Goal: Task Accomplishment & Management: Manage account settings

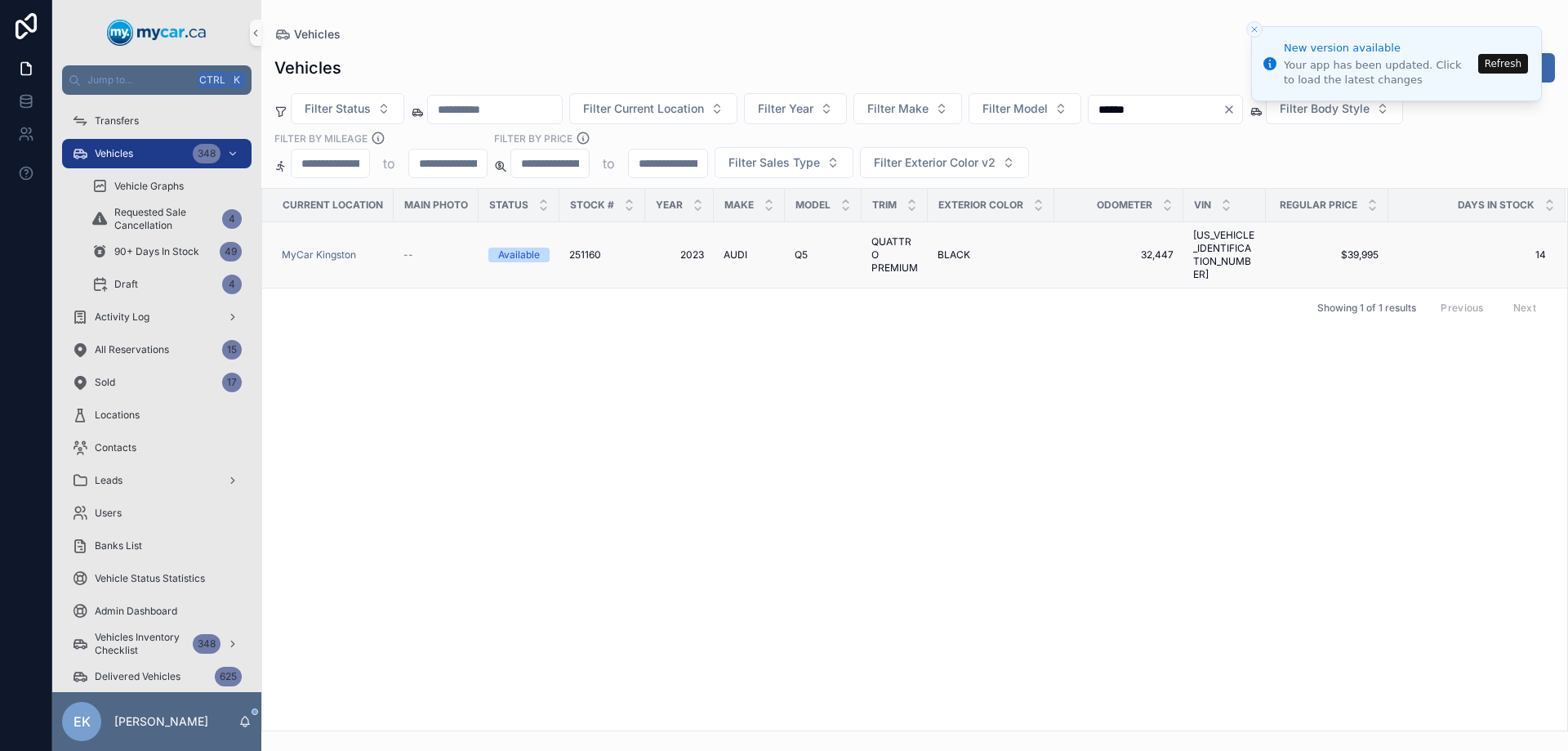
type input "******"
click at [732, 248] on span "AUDI" at bounding box center [736, 254] width 24 height 13
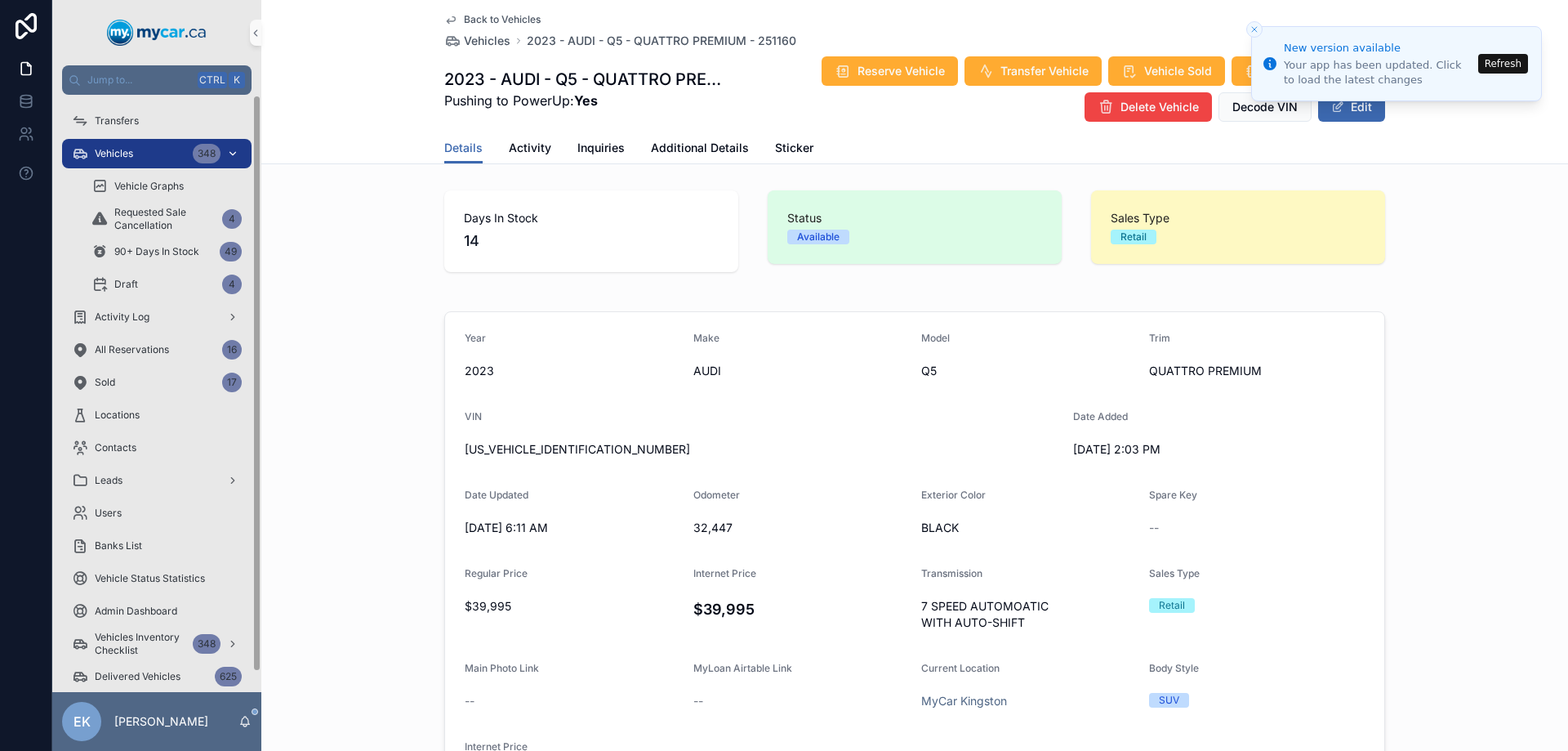
click at [121, 155] on span "Vehicles" at bounding box center [114, 153] width 38 height 13
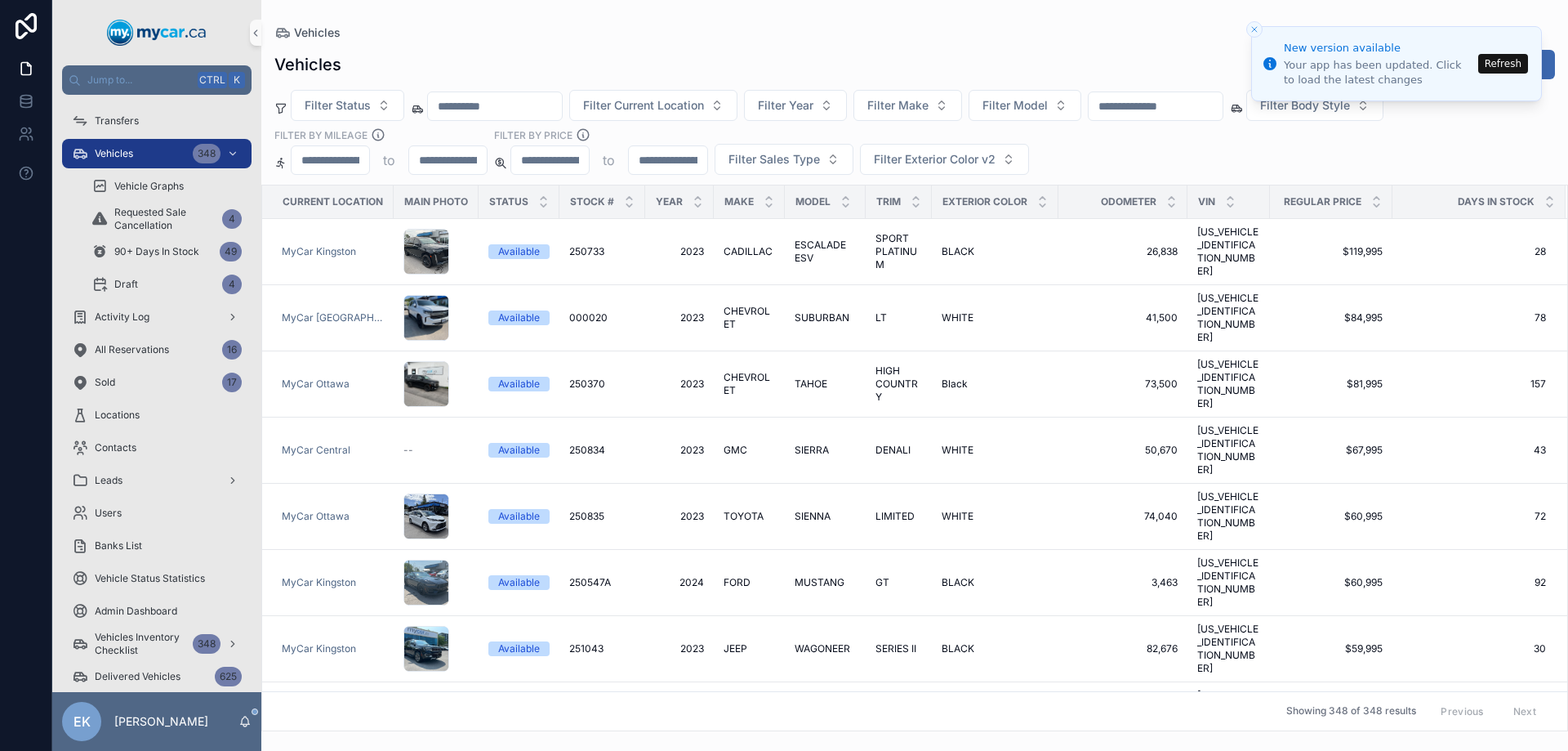
click at [1212, 111] on input "scrollable content" at bounding box center [1156, 106] width 134 height 23
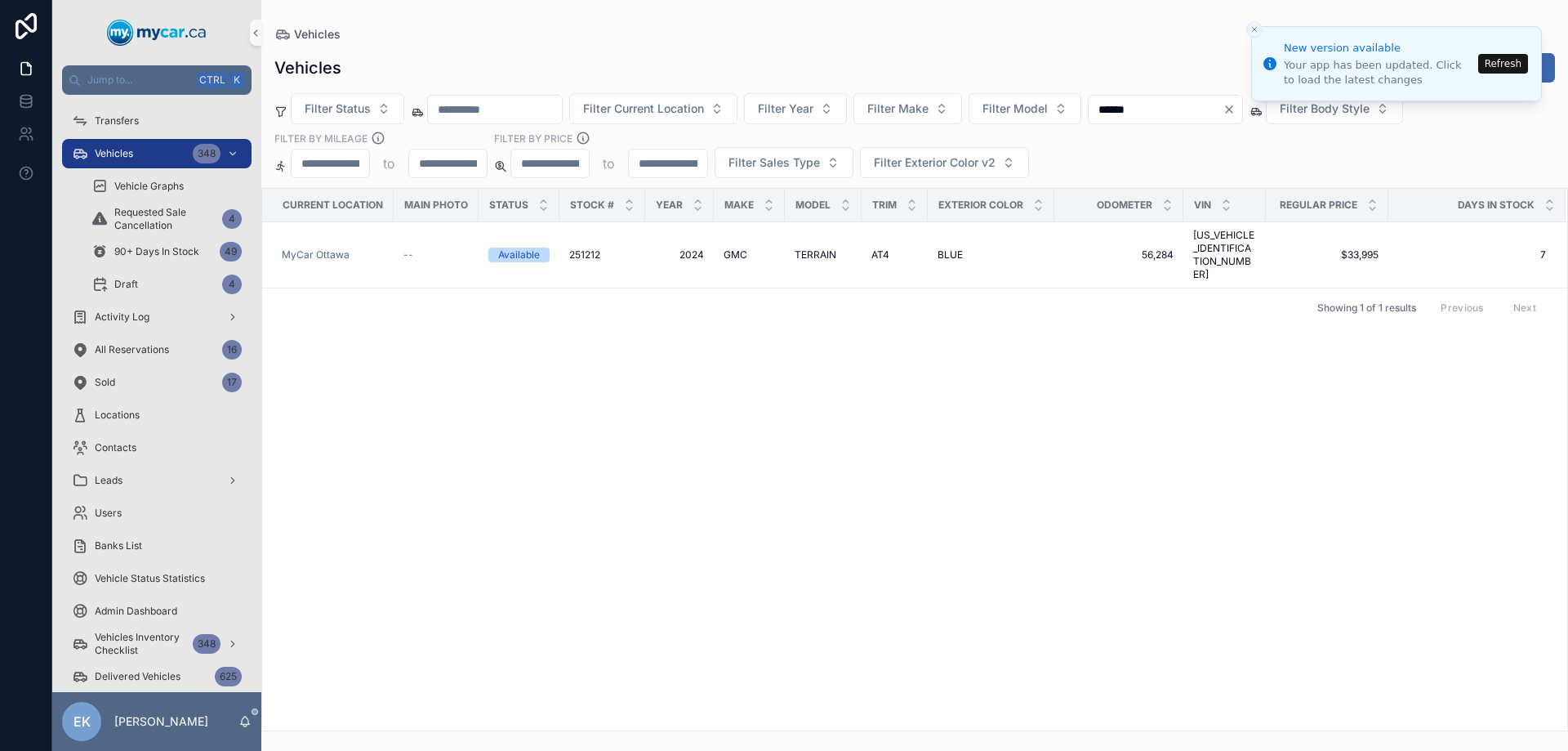
click at [1203, 101] on input "******" at bounding box center [1156, 109] width 134 height 23
click at [1203, 100] on input "******" at bounding box center [1156, 109] width 134 height 23
type input "******"
click at [739, 253] on span "DODGE" at bounding box center [741, 254] width 35 height 13
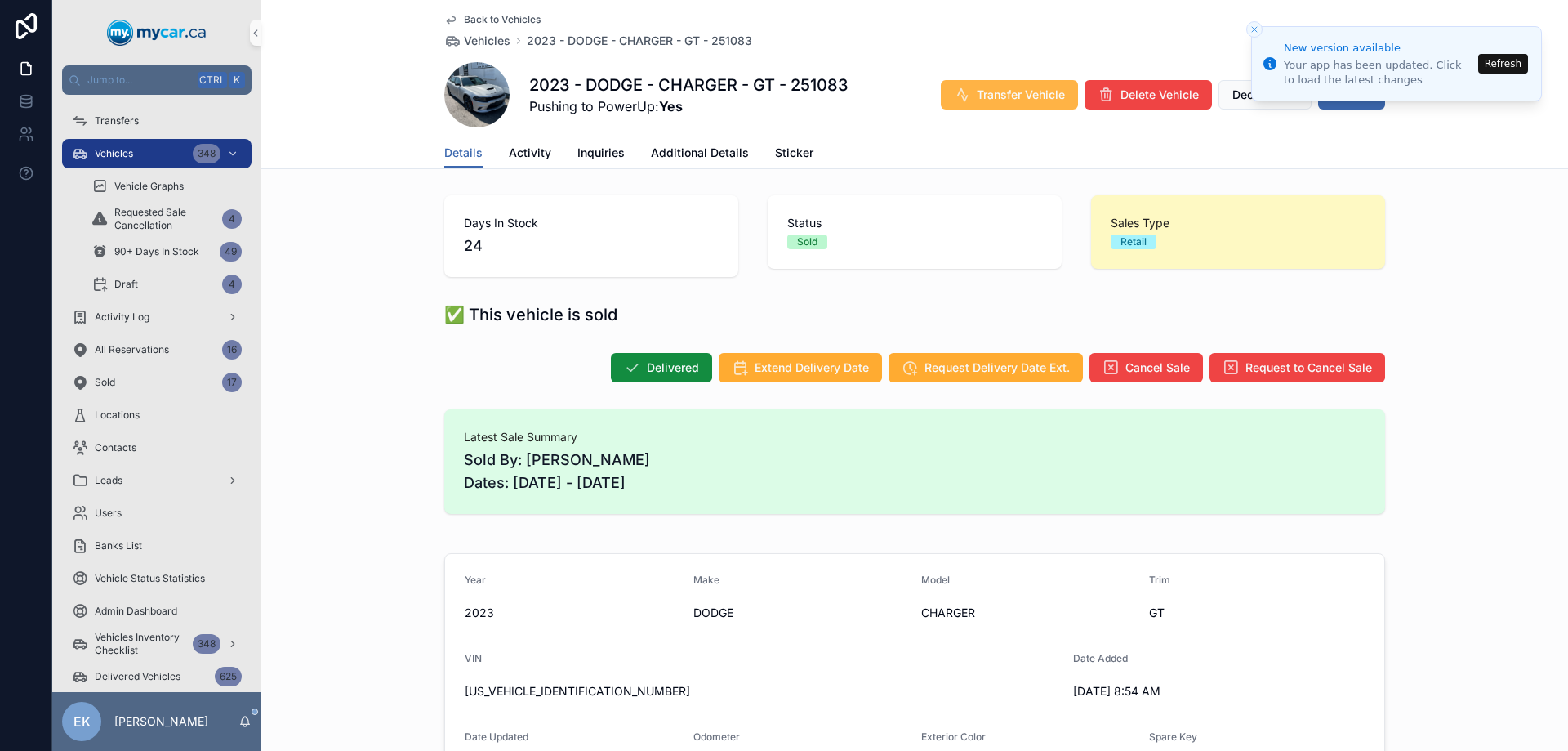
click at [1027, 100] on span "Transfer Vehicle" at bounding box center [1021, 94] width 88 height 16
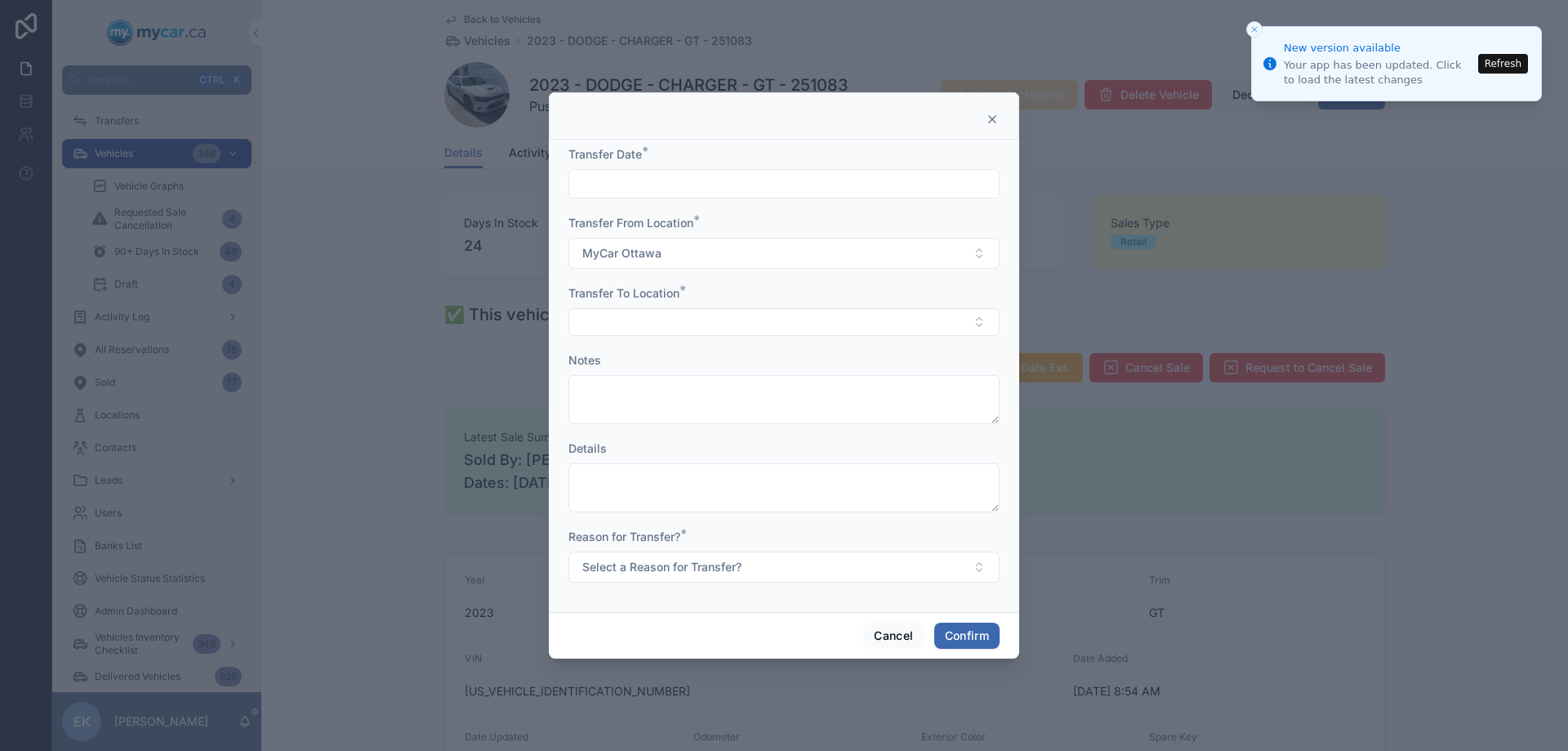
click at [573, 200] on form "Transfer Date * Transfer From Location * MyCar [GEOGRAPHIC_DATA] Transfer To Lo…" at bounding box center [784, 372] width 431 height 453
click at [618, 179] on input "text" at bounding box center [784, 184] width 430 height 23
click at [841, 319] on button "5" at bounding box center [843, 319] width 30 height 30
type input "********"
click at [637, 315] on button "Select Button" at bounding box center [784, 322] width 431 height 28
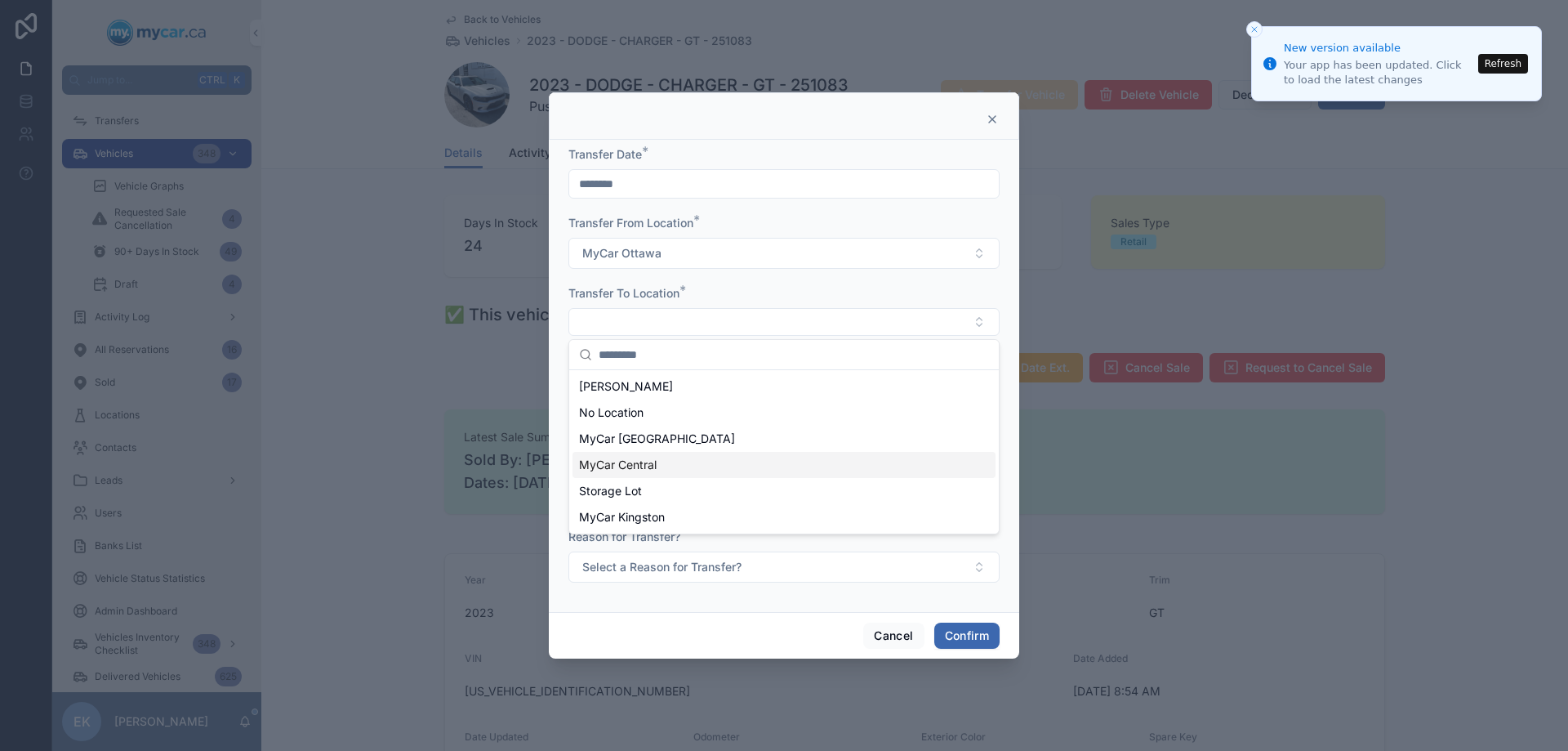
click at [629, 463] on span "MyCar Central" at bounding box center [618, 465] width 77 height 16
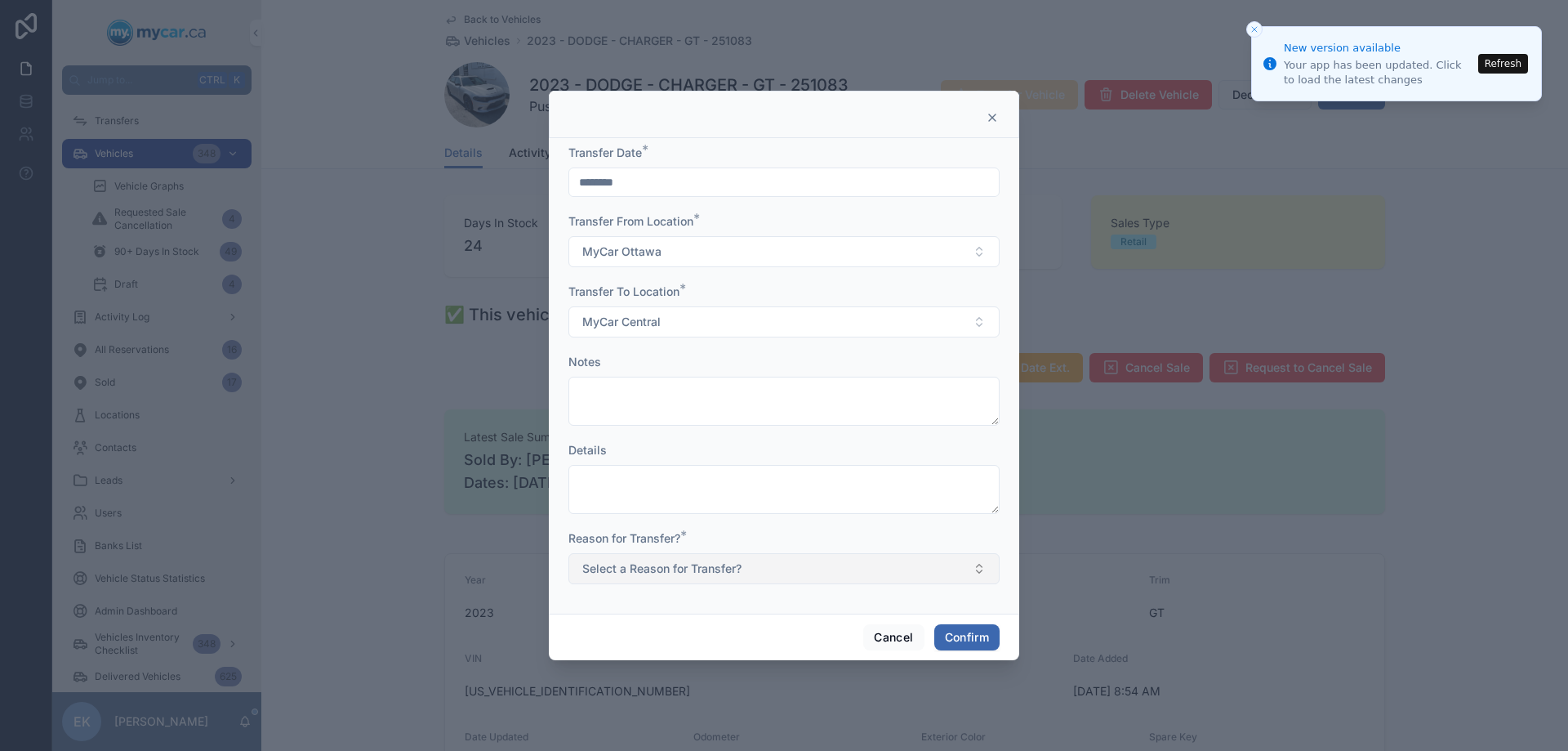
click at [635, 560] on button "Select a Reason for Transfer?" at bounding box center [784, 568] width 431 height 31
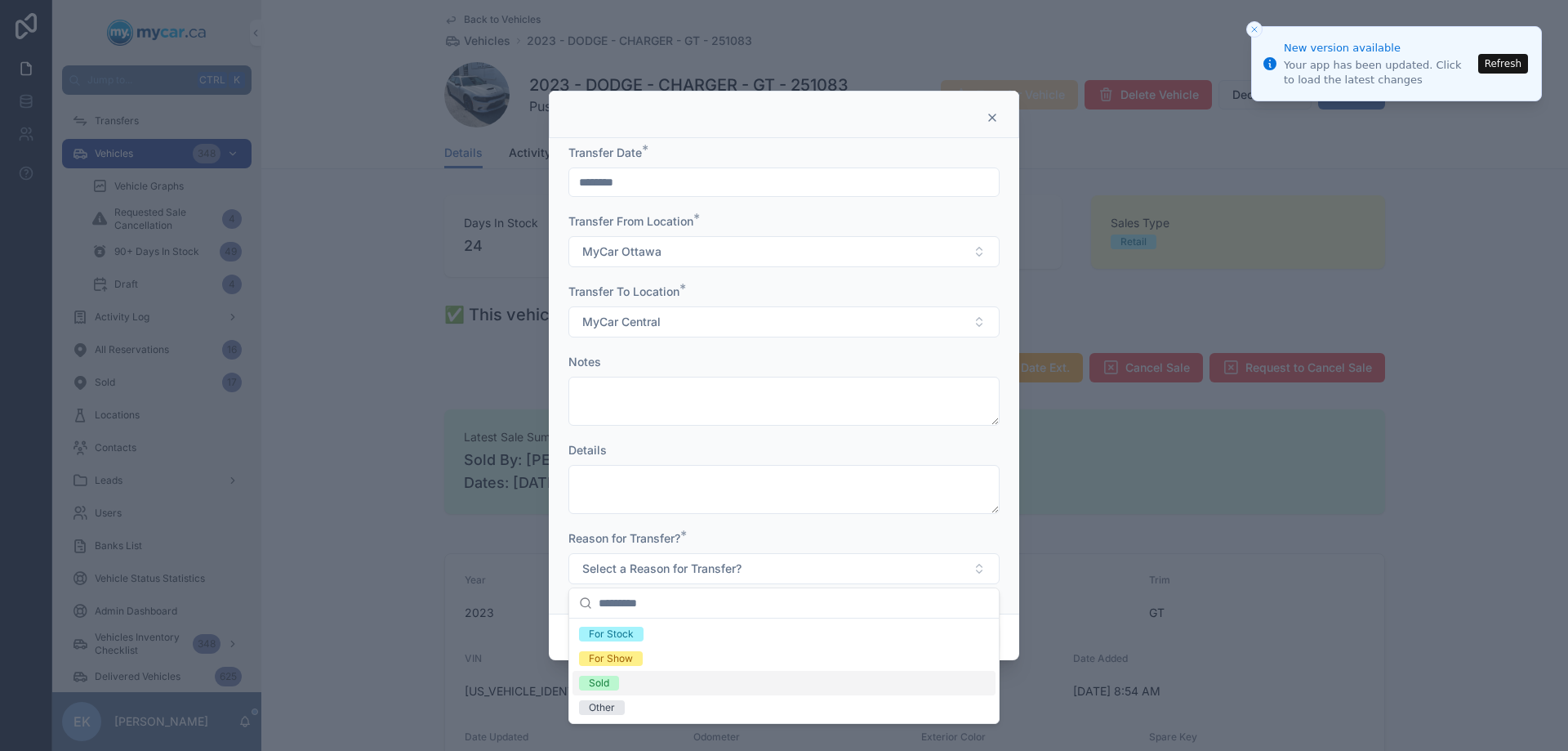
click at [588, 688] on span "Sold" at bounding box center [599, 682] width 40 height 14
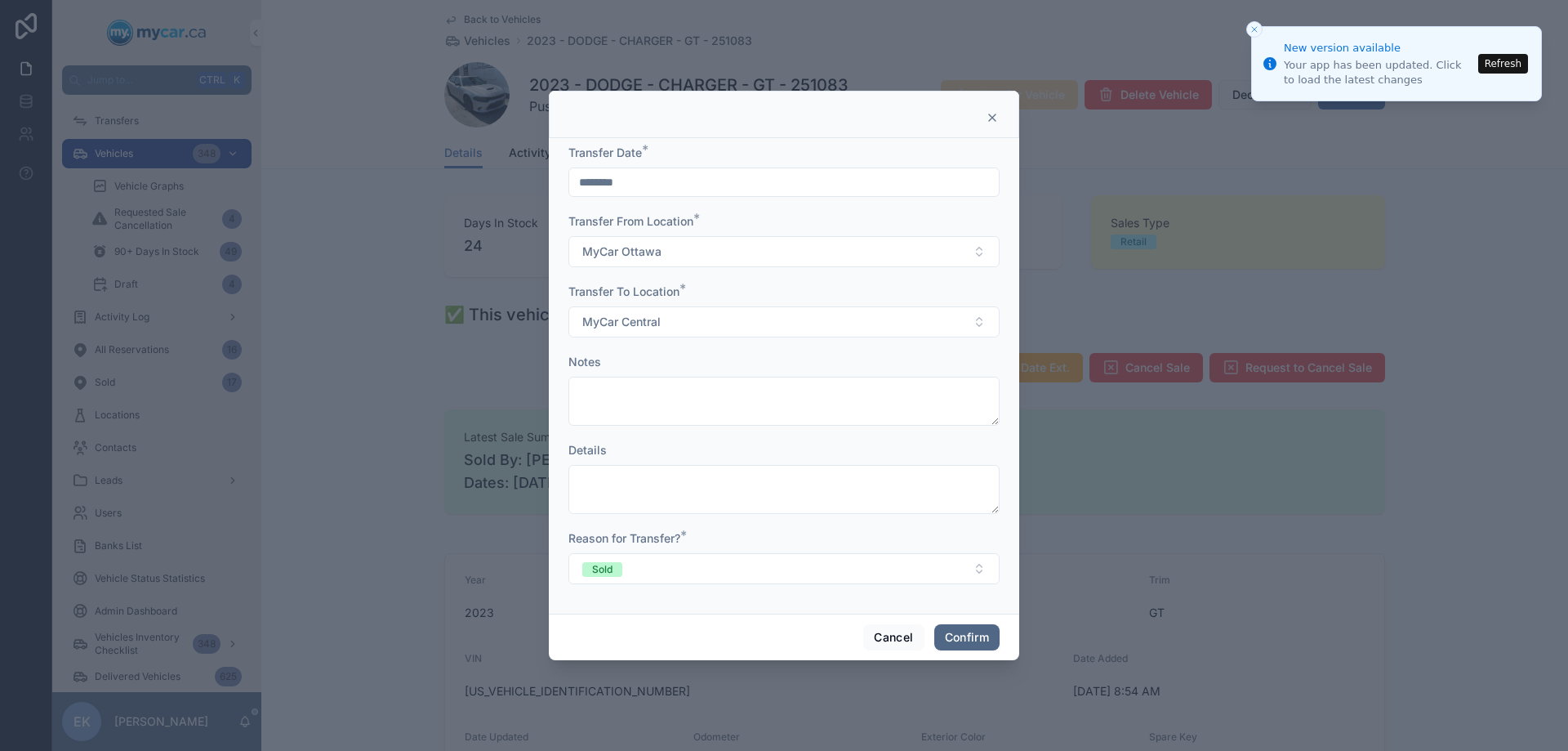
click at [973, 642] on button "Confirm" at bounding box center [967, 637] width 65 height 26
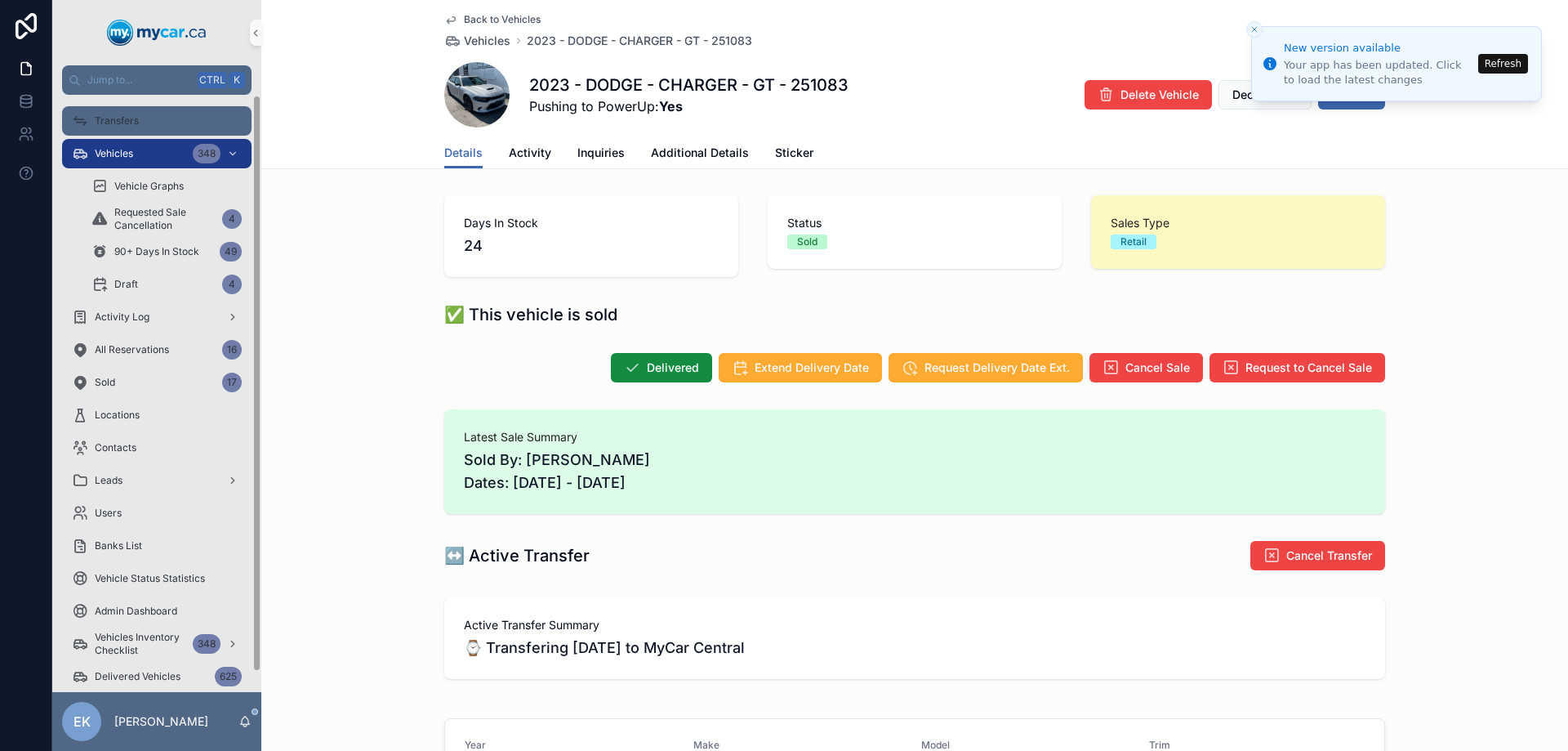
click at [143, 127] on div "Transfers" at bounding box center [157, 121] width 170 height 26
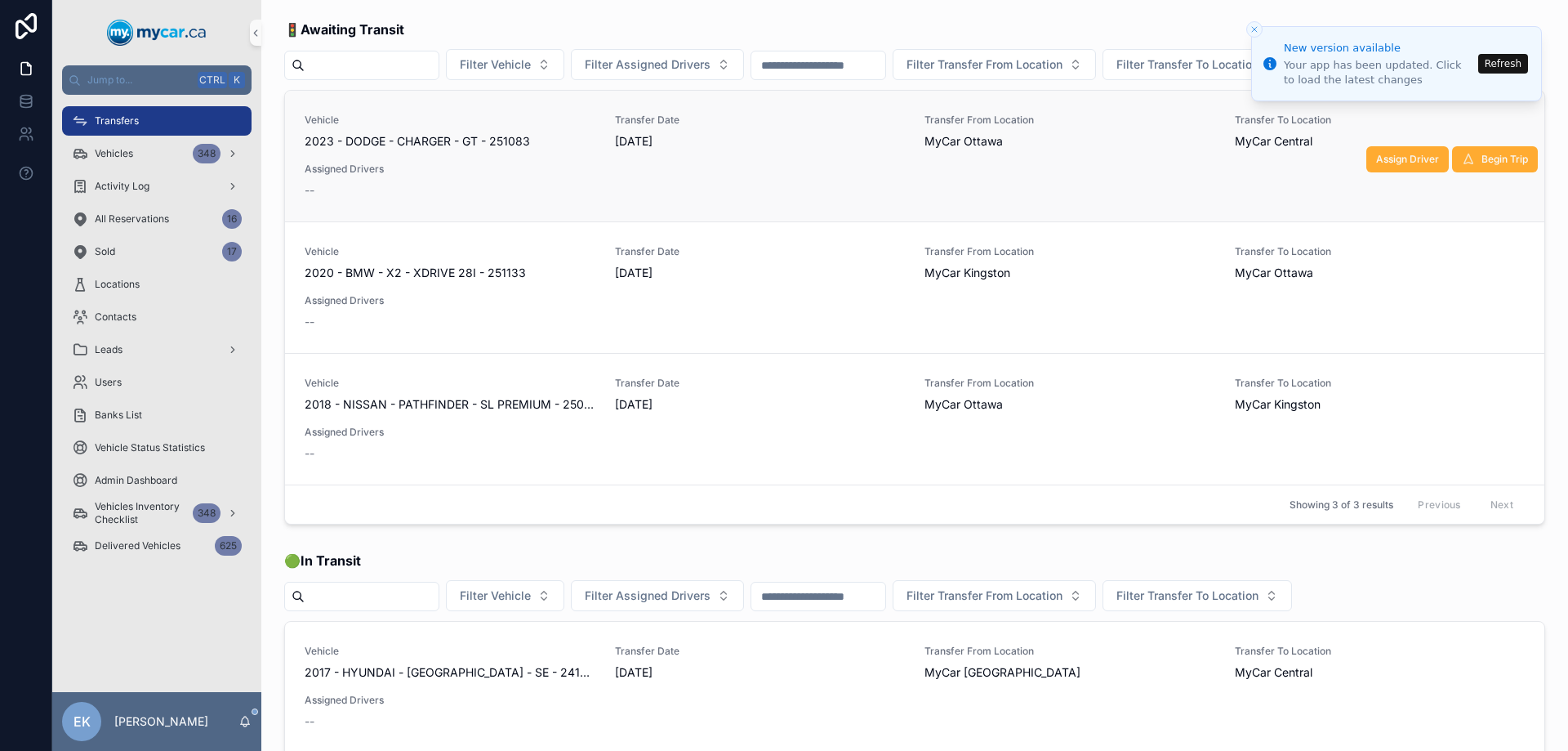
click at [391, 138] on span "2023 - DODGE - CHARGER - GT - 251083" at bounding box center [417, 141] width 225 height 16
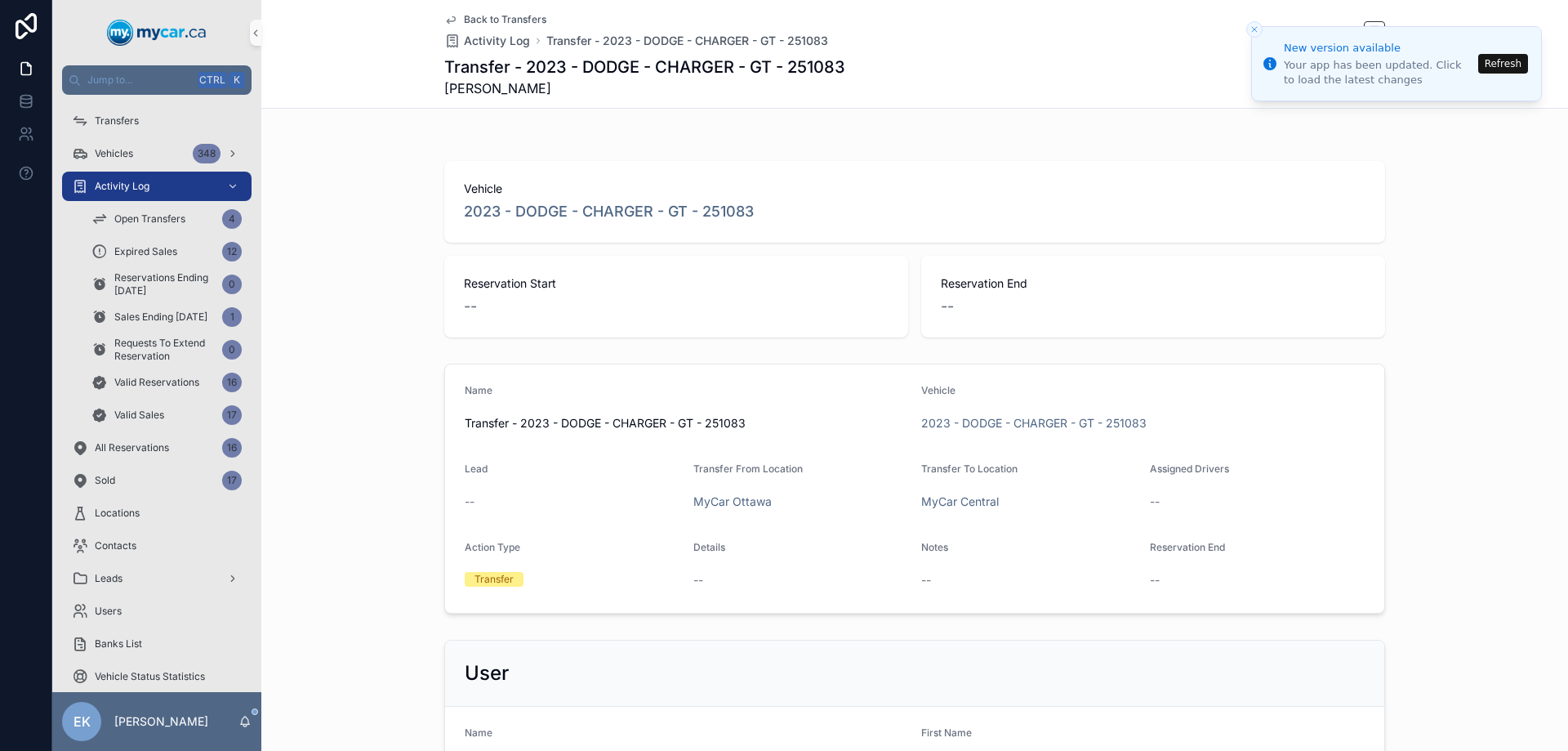
click at [1506, 59] on button "Refresh" at bounding box center [1503, 63] width 50 height 20
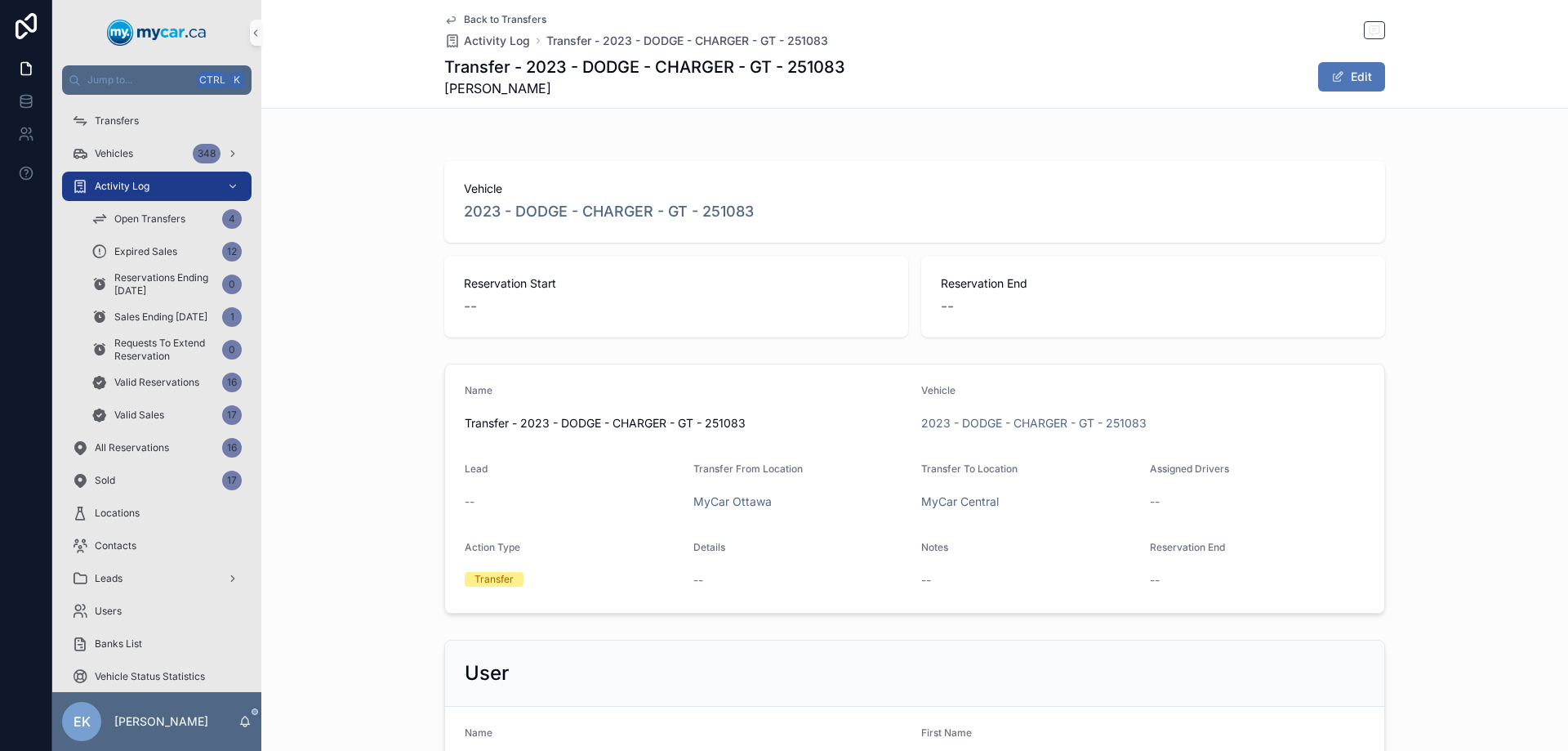
click at [1351, 74] on button "Edit" at bounding box center [1351, 76] width 67 height 30
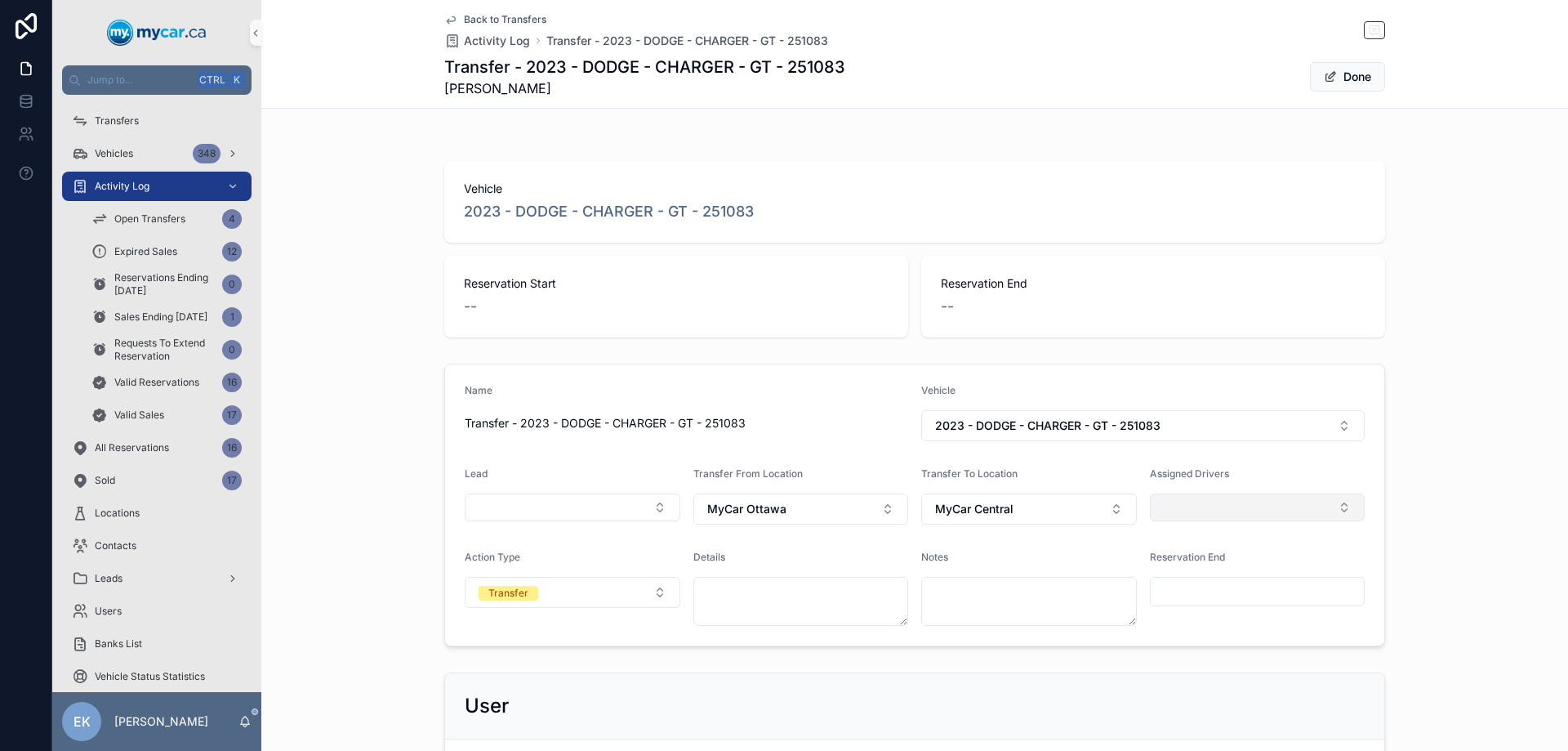
click at [1340, 505] on button "Select Button" at bounding box center [1258, 507] width 216 height 28
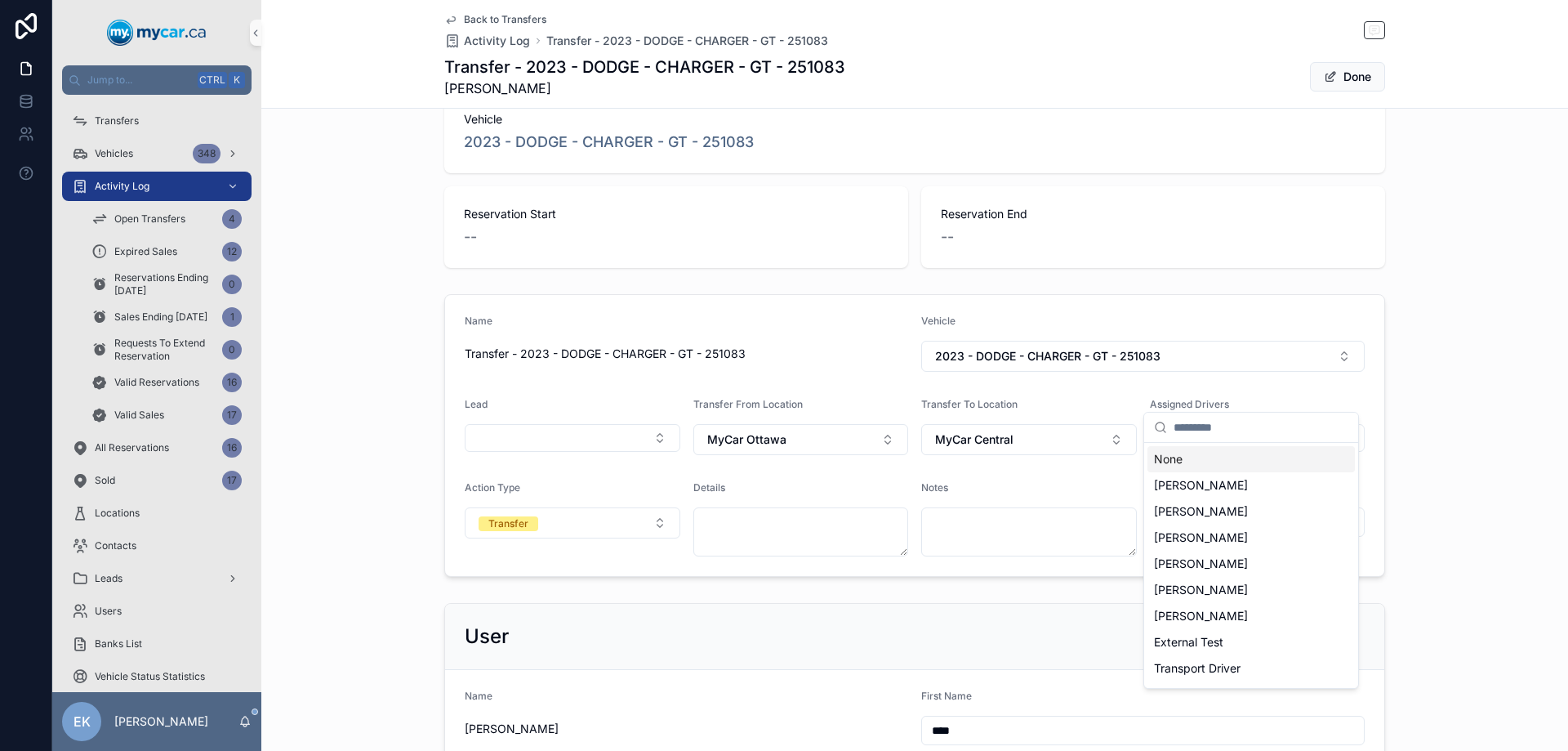
scroll to position [163, 0]
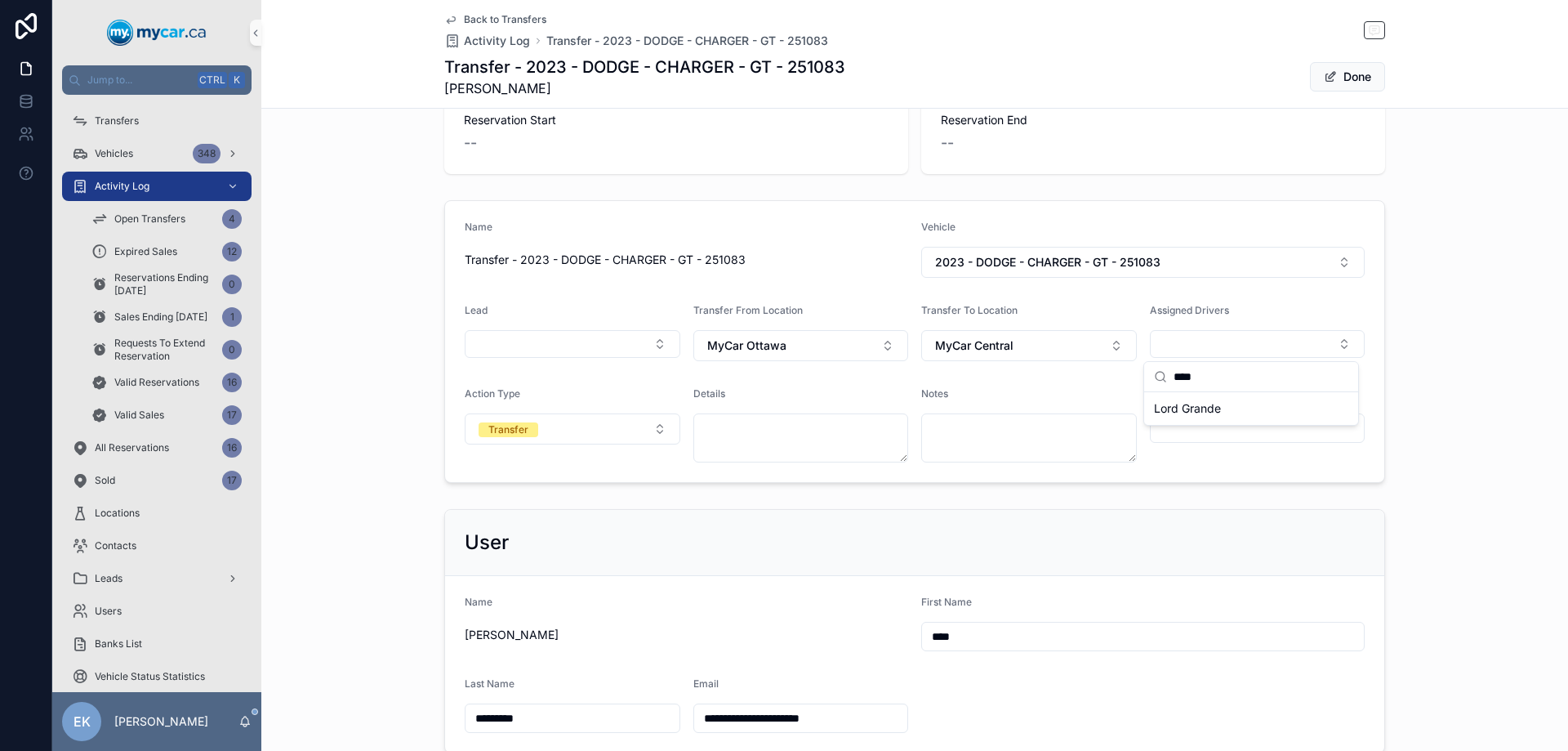
type input "****"
click at [1193, 412] on span "Lord Grande" at bounding box center [1187, 408] width 67 height 16
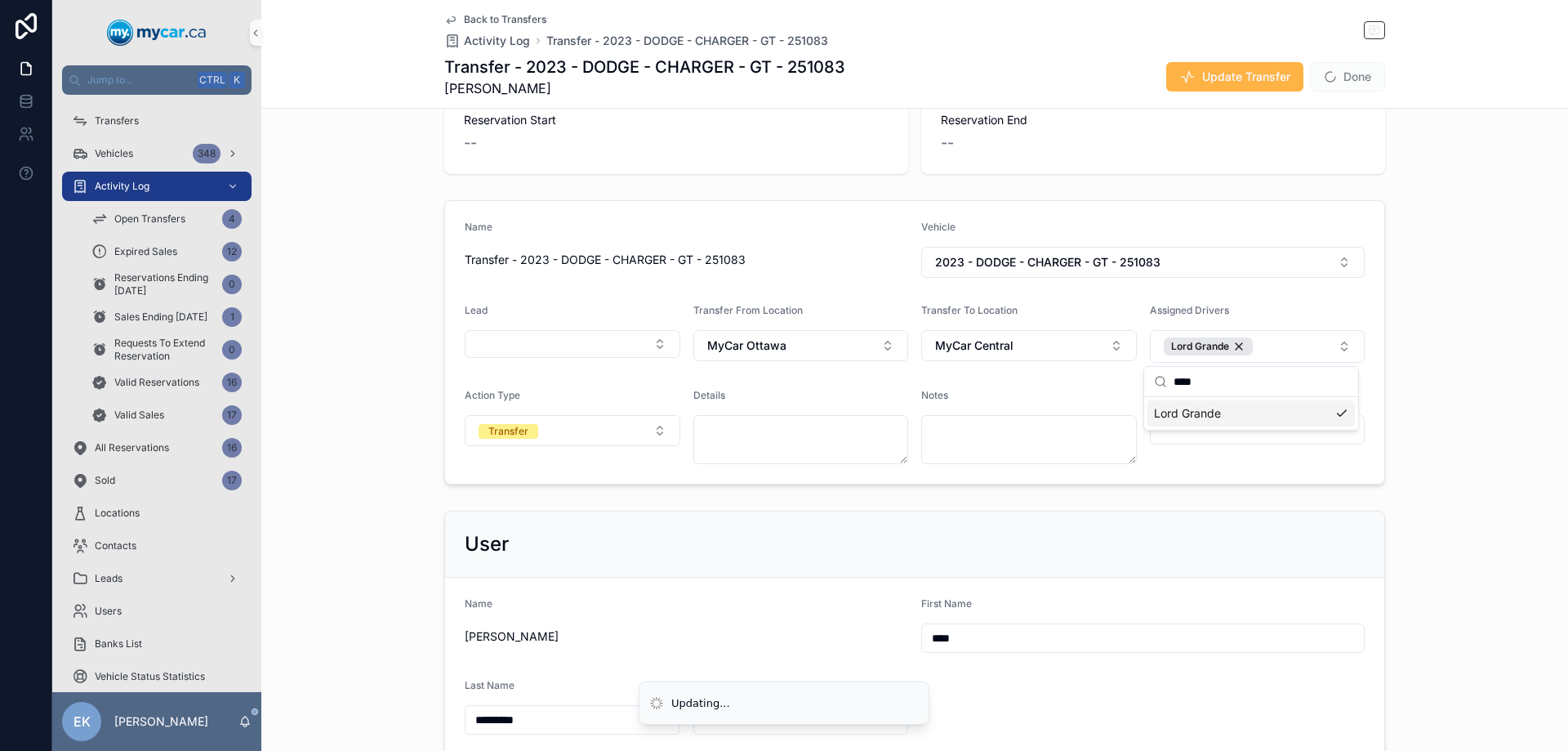
click at [1228, 72] on span "Update Transfer" at bounding box center [1247, 76] width 88 height 16
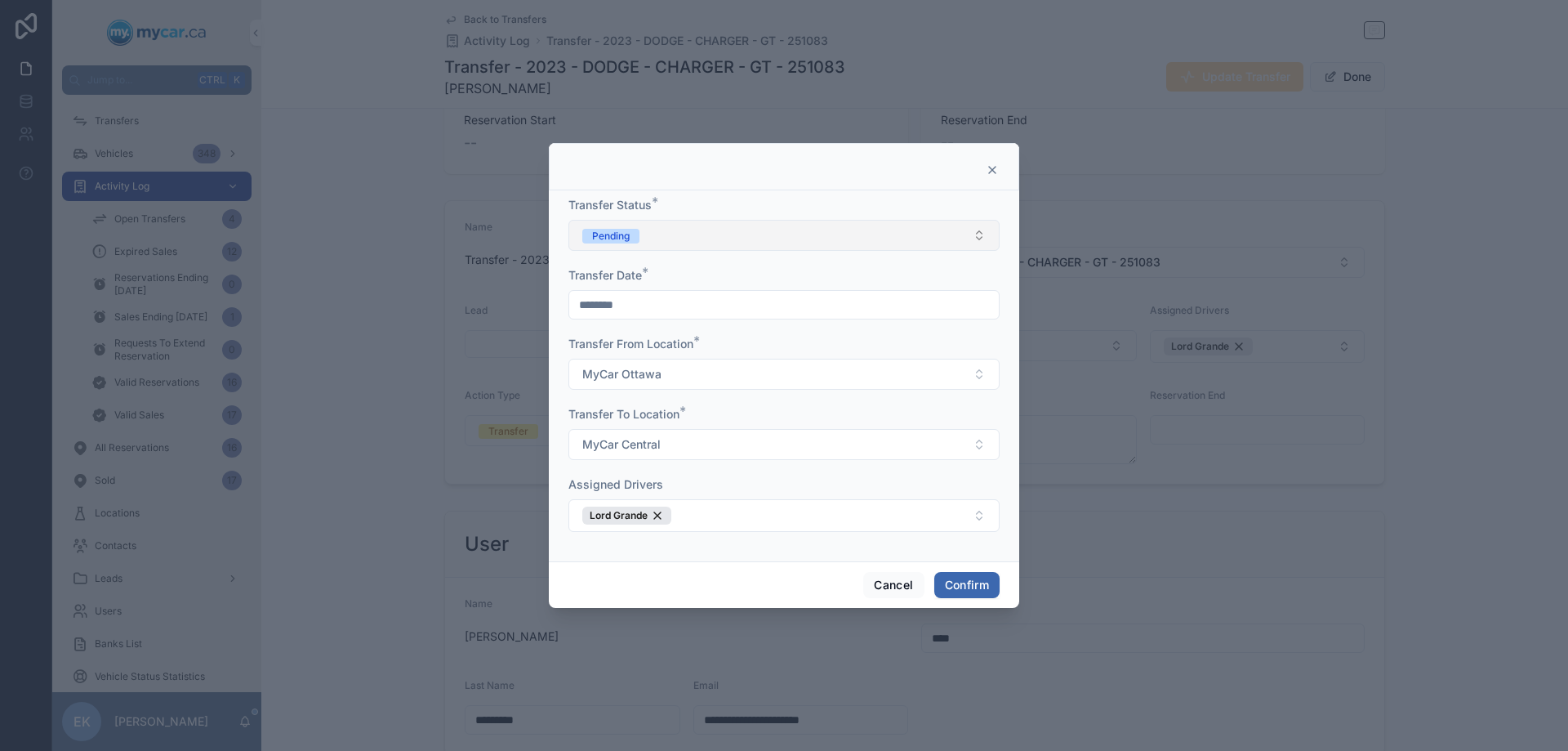
click at [696, 243] on button "Pending" at bounding box center [784, 235] width 431 height 31
click at [643, 325] on div "In Transit" at bounding box center [784, 325] width 423 height 25
click at [956, 585] on button "Confirm" at bounding box center [967, 584] width 65 height 26
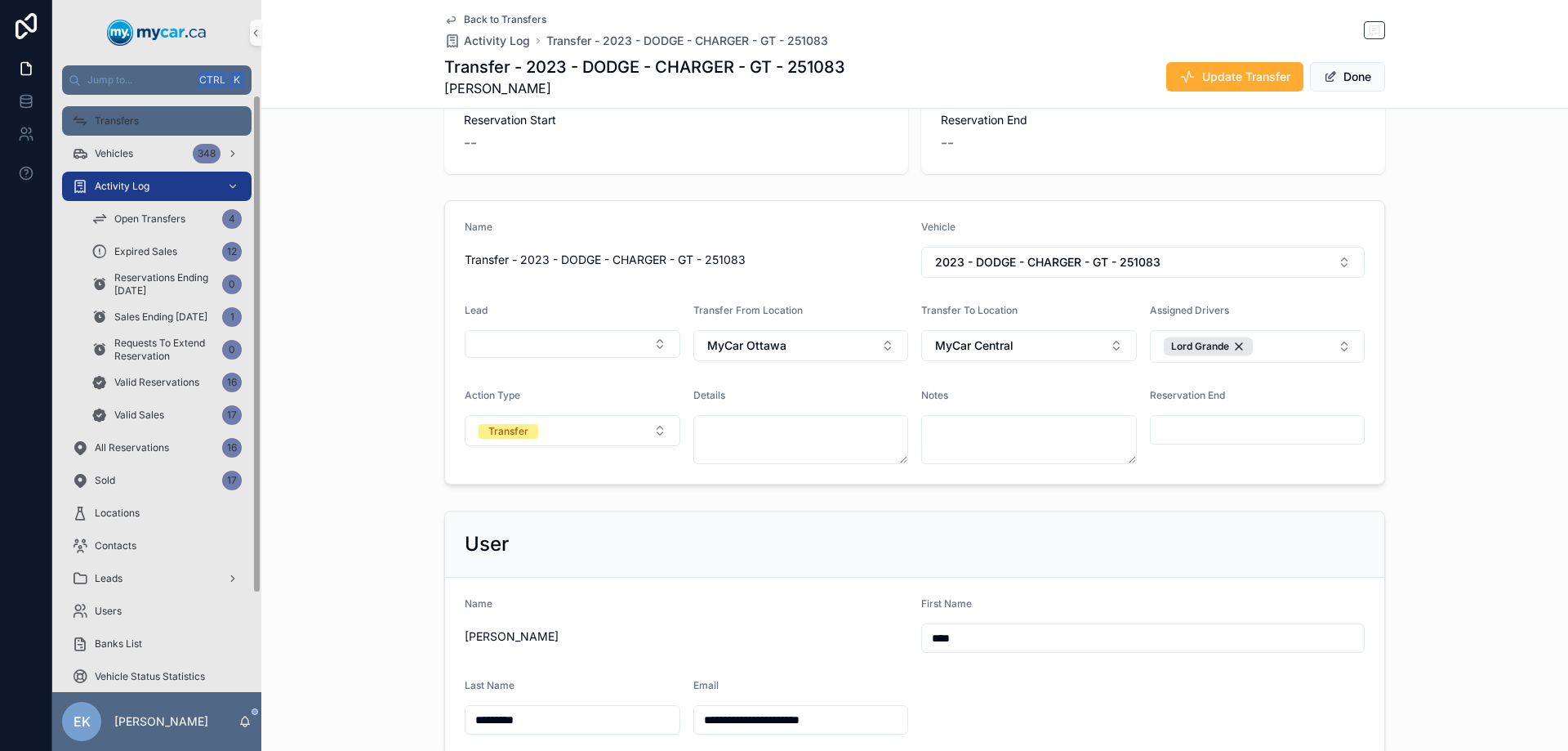
click at [109, 116] on span "Transfers" at bounding box center [117, 121] width 44 height 13
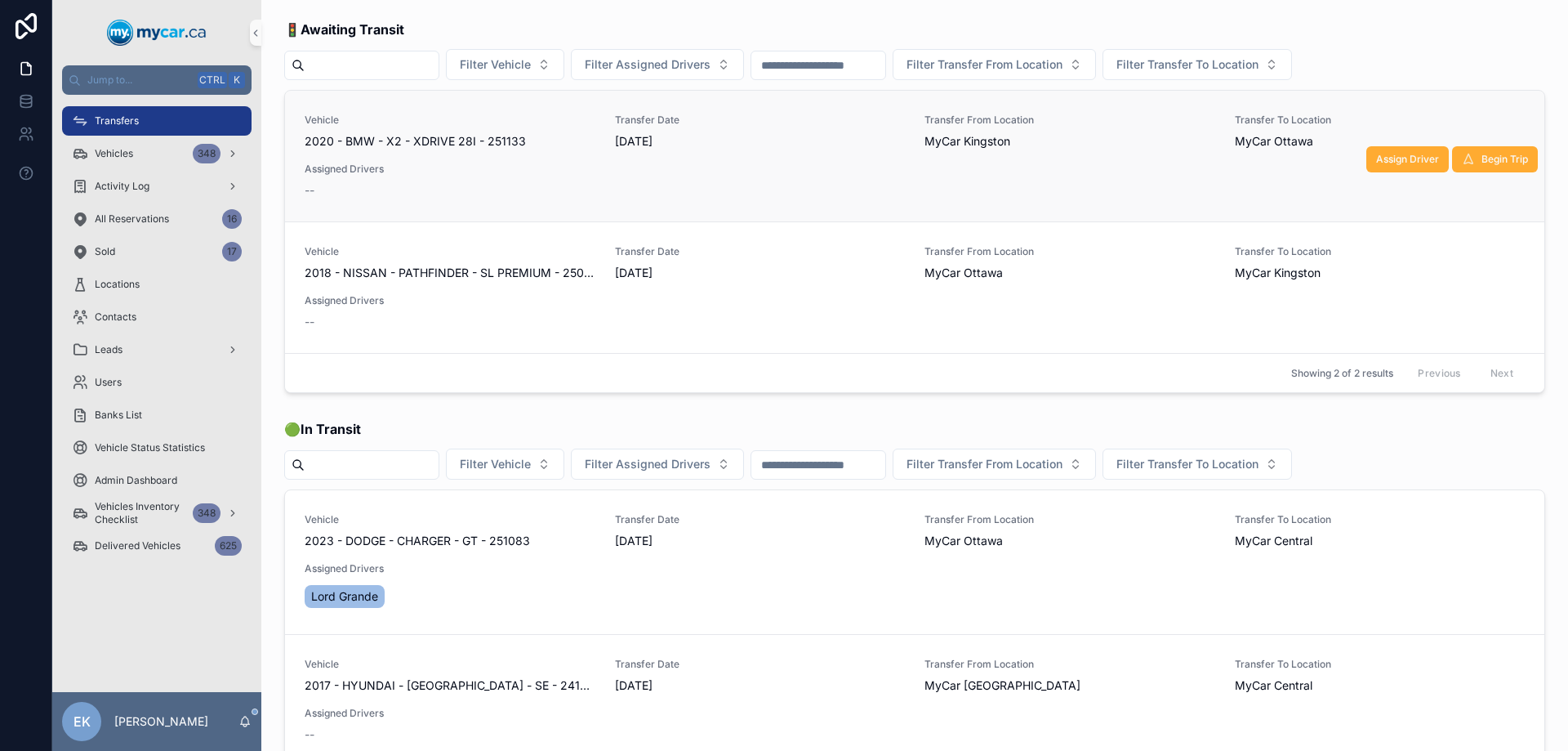
click at [430, 133] on span "2020 - BMW - X2 - XDRIVE 28I - 251133" at bounding box center [415, 141] width 222 height 16
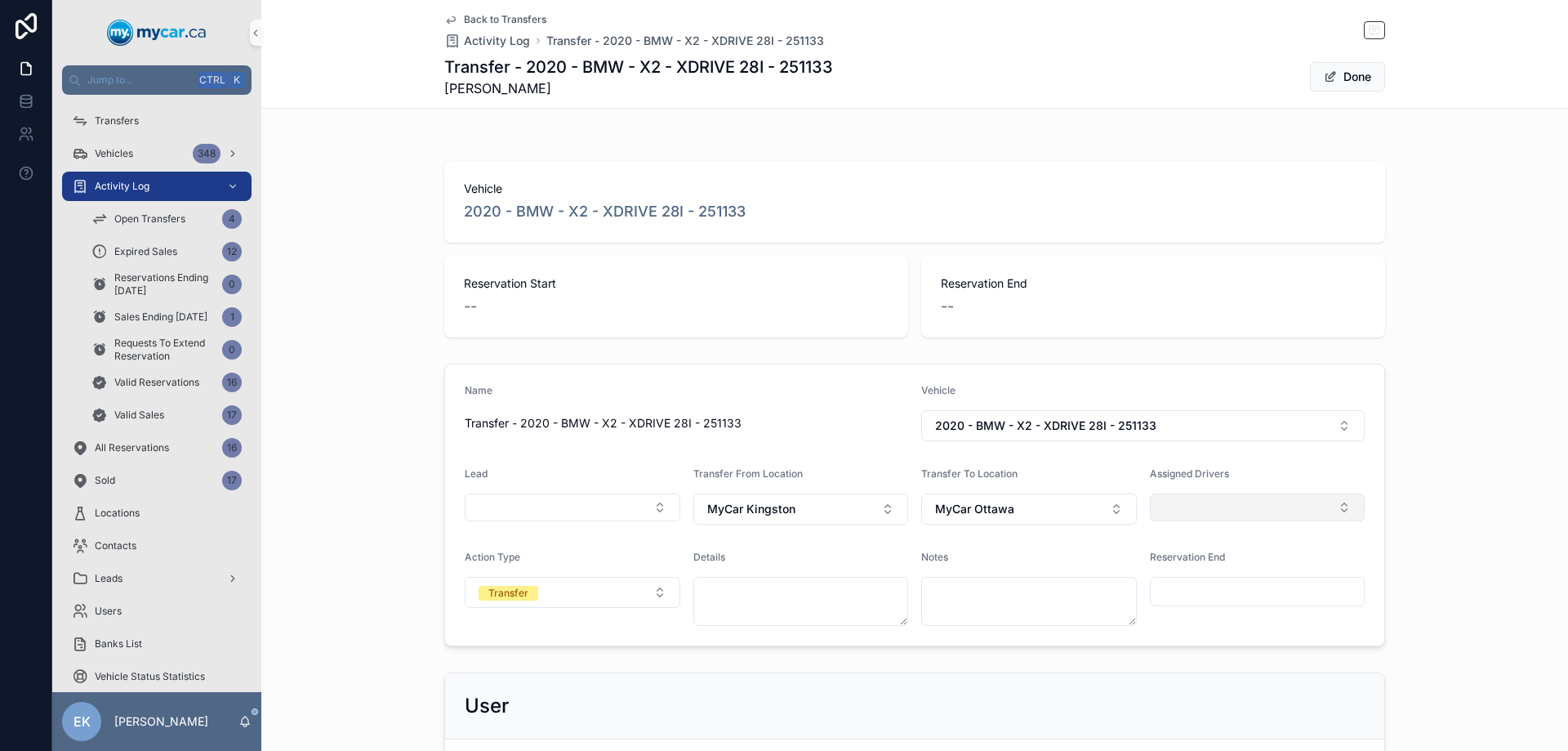
click at [1326, 510] on button "Select Button" at bounding box center [1258, 507] width 216 height 28
type input "****"
click at [1194, 576] on span "Lord Grande" at bounding box center [1187, 572] width 67 height 16
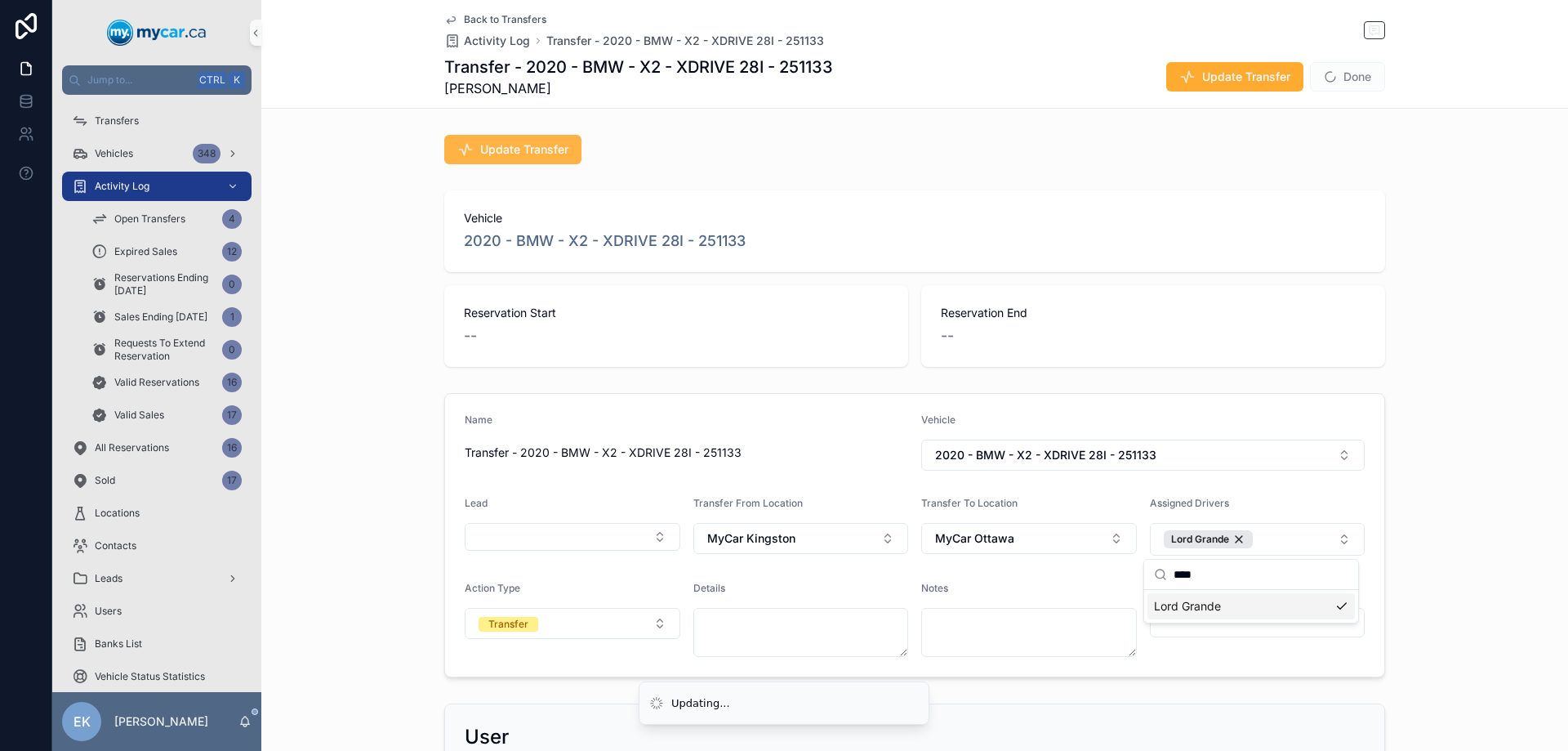
click at [516, 150] on span "Update Transfer" at bounding box center [524, 149] width 88 height 16
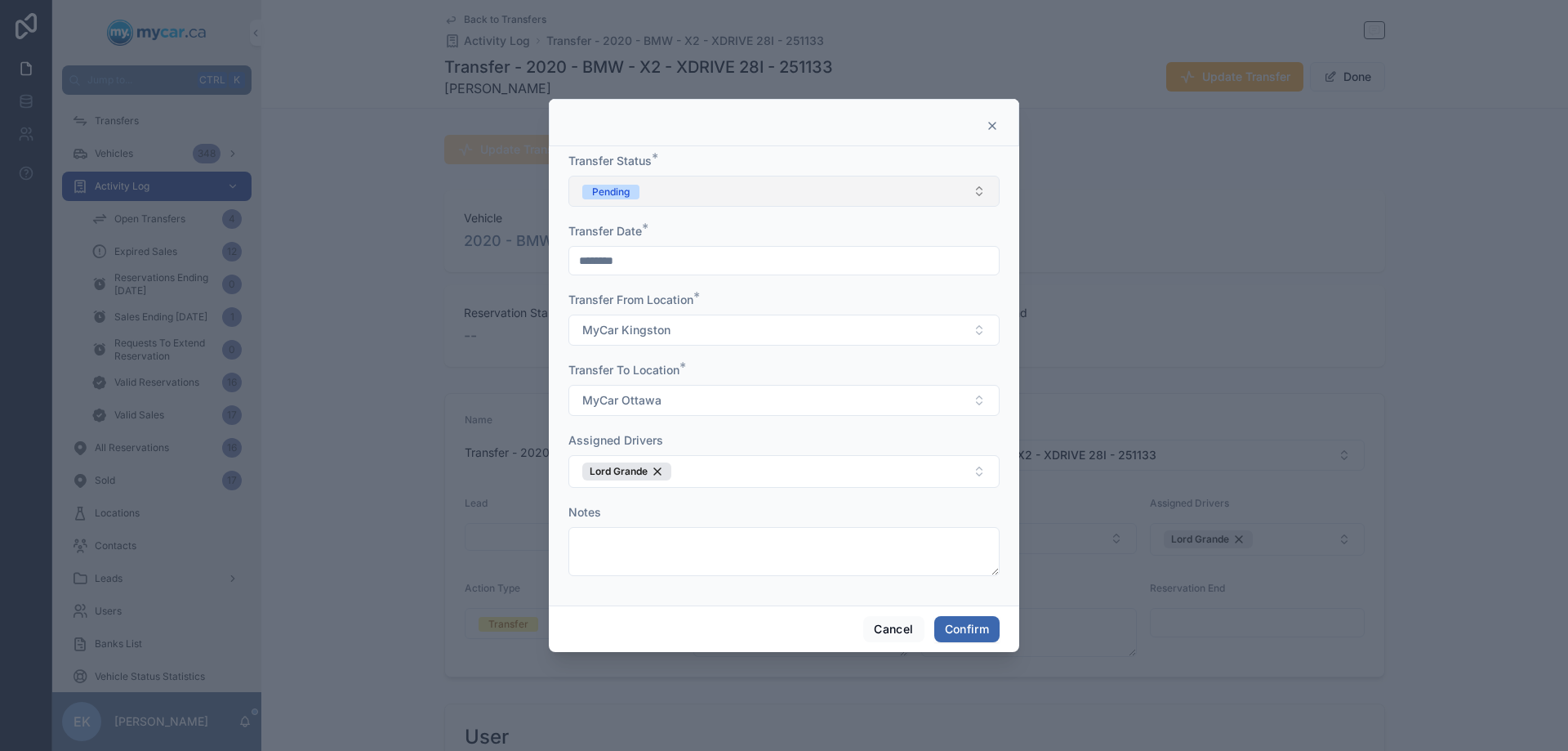
click at [656, 195] on button "Pending" at bounding box center [784, 191] width 431 height 31
click at [635, 307] on div "Completed" at bounding box center [614, 305] width 51 height 14
click at [962, 635] on button "Confirm" at bounding box center [967, 629] width 65 height 26
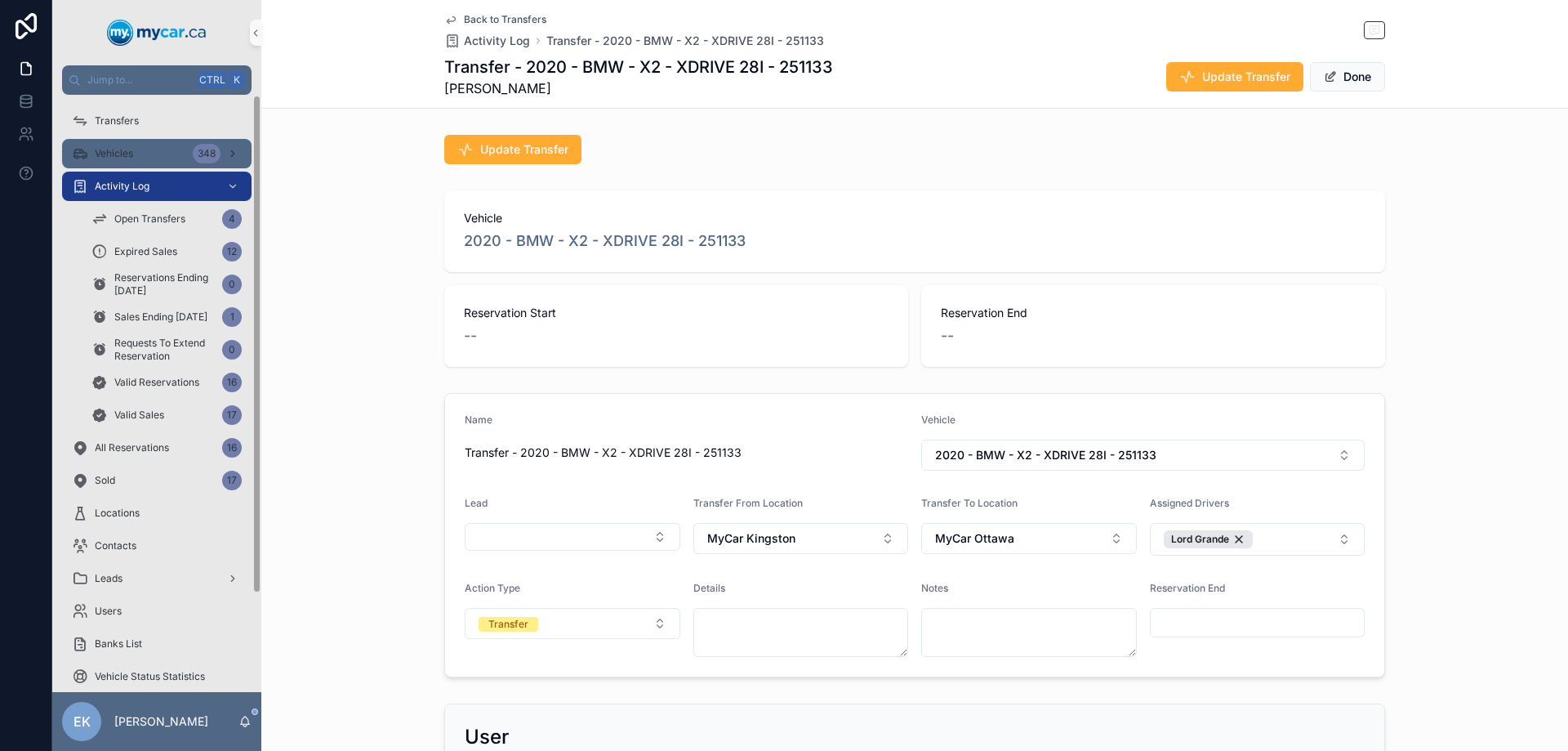
click at [138, 154] on div "Vehicles 348" at bounding box center [157, 153] width 170 height 26
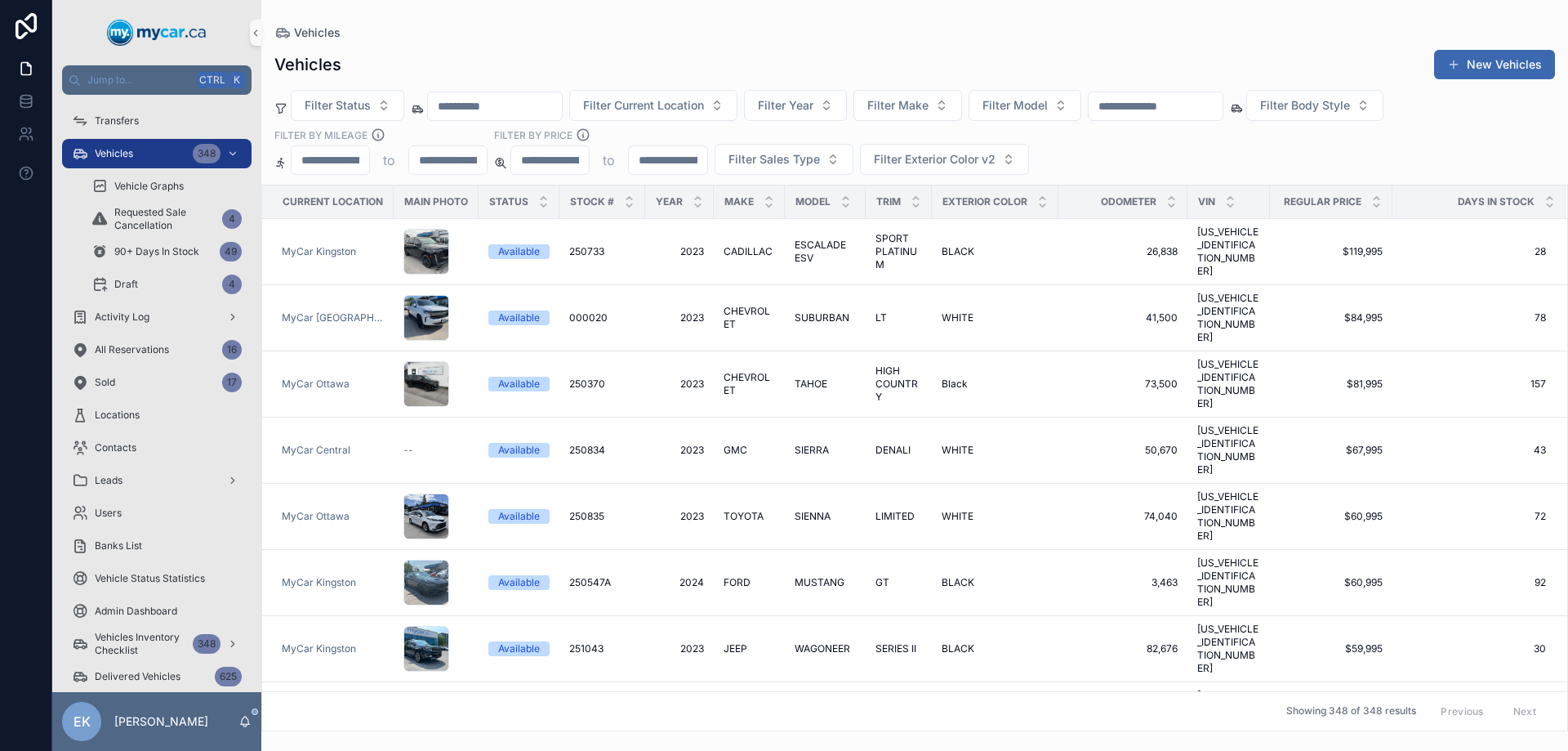
click at [1106, 33] on div "Vehicles" at bounding box center [915, 32] width 1281 height 13
